Goal: Task Accomplishment & Management: Manage account settings

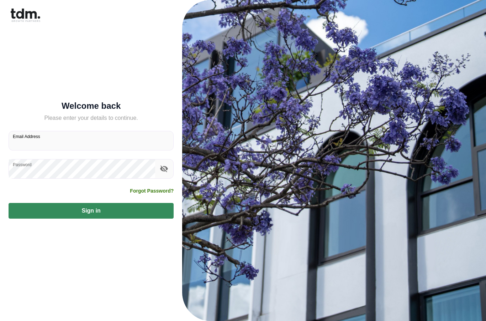
click at [64, 150] on input "Email Address" at bounding box center [91, 140] width 165 height 19
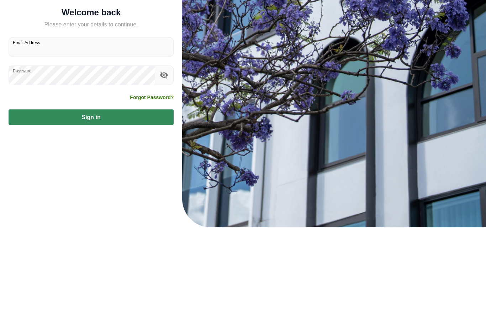
scroll to position [28, 0]
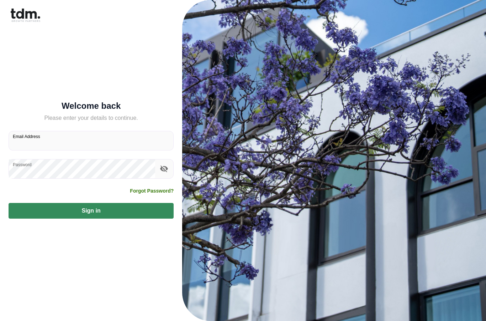
type input "**********"
click at [91, 203] on button "Sign in" at bounding box center [91, 211] width 165 height 16
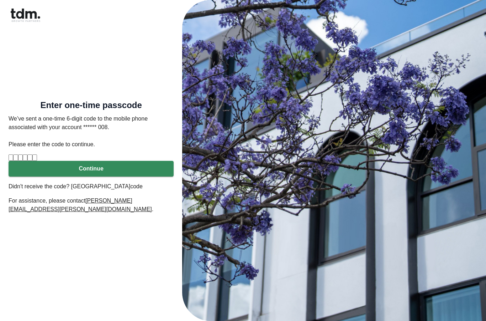
click at [13, 154] on input "Please enter verification code. Digit 1" at bounding box center [11, 157] width 5 height 6
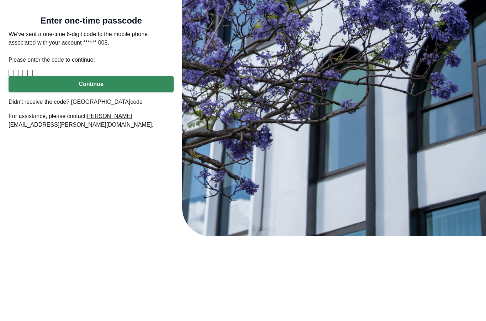
type input "*"
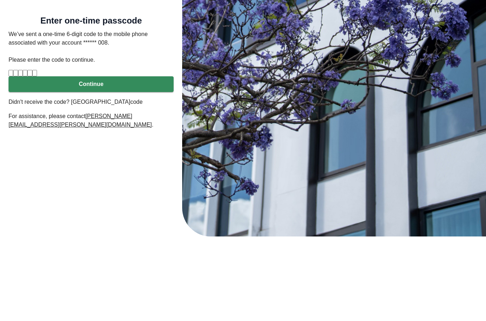
type input "*"
click at [84, 161] on button "Continue" at bounding box center [91, 169] width 165 height 16
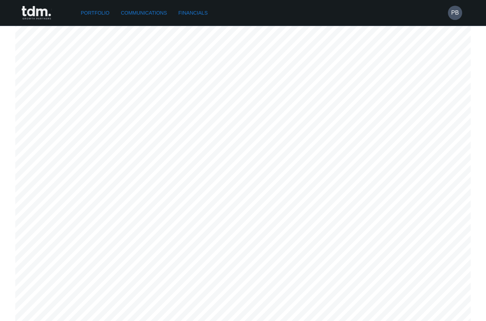
scroll to position [3218, 0]
